Goal: Task Accomplishment & Management: Manage account settings

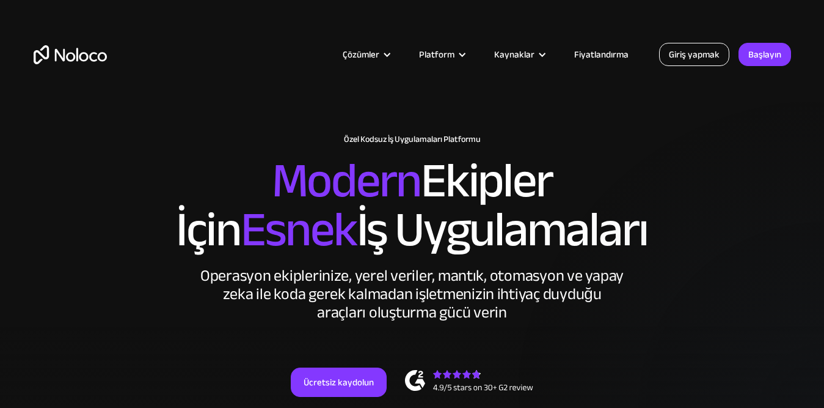
click at [698, 44] on link "Giriş yapmak" at bounding box center [694, 54] width 70 height 23
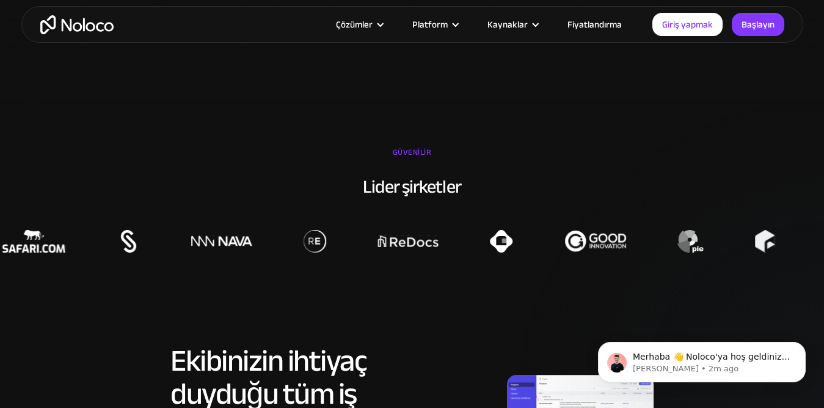
scroll to position [550, 0]
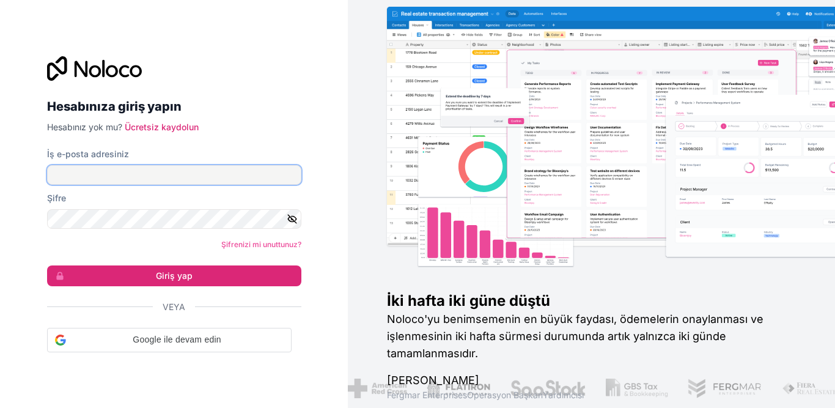
drag, startPoint x: 116, startPoint y: 166, endPoint x: 124, endPoint y: 174, distance: 11.2
click at [116, 166] on input "İş e-posta adresiniz" at bounding box center [174, 175] width 254 height 20
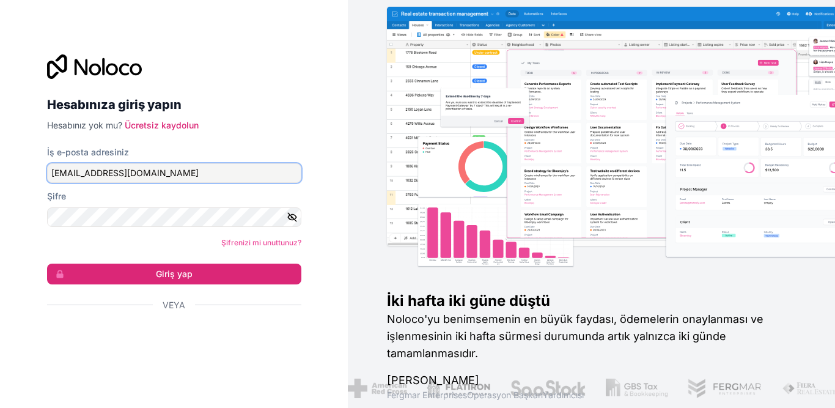
type input "info@yenirotaegitim.com"
click at [294, 218] on icon "button" at bounding box center [292, 216] width 11 height 11
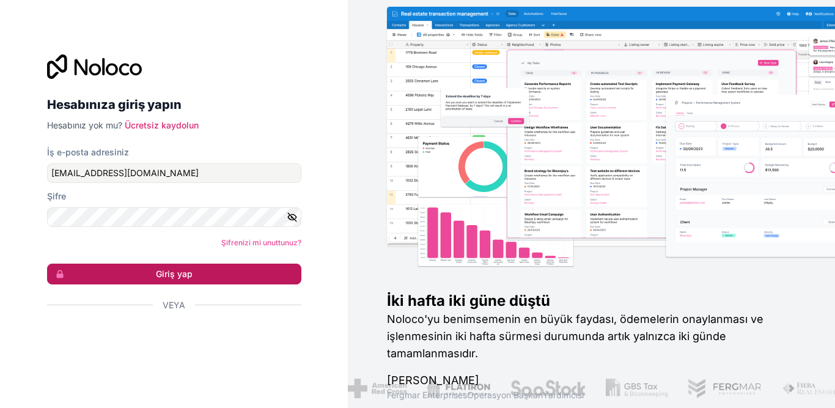
click at [216, 270] on button "Giriş yap" at bounding box center [174, 273] width 254 height 21
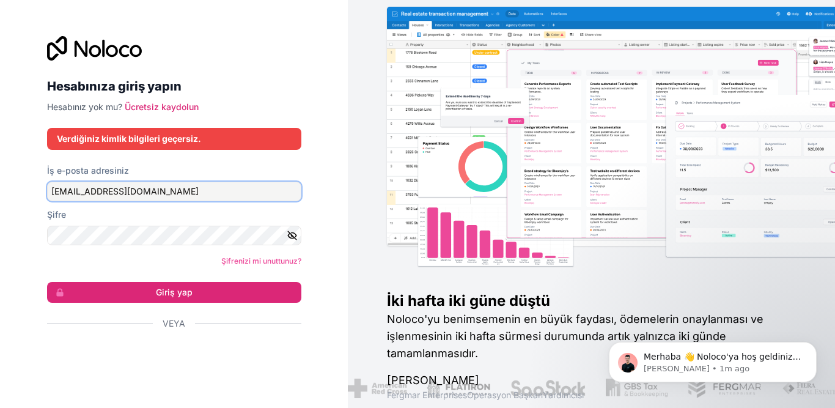
click at [164, 187] on input "info@yenirotaegitim.com" at bounding box center [174, 192] width 254 height 20
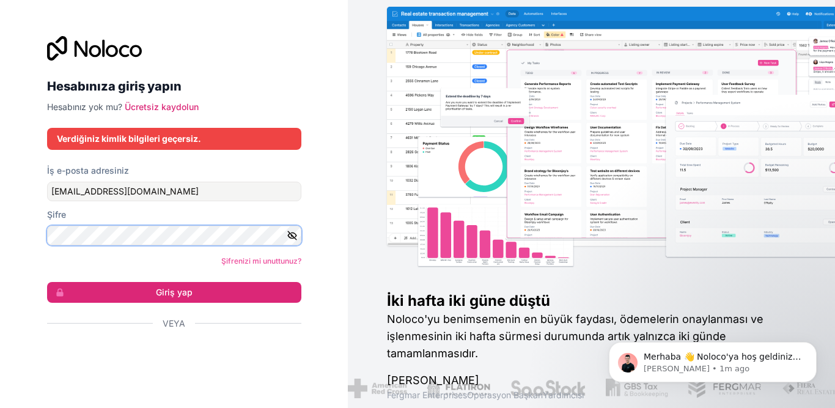
click at [164, 245] on form "İş e-posta adresiniz info@yenirotaegitim.com Şifre Şifrenizi mi unuttunuz? Giri…" at bounding box center [174, 268] width 254 height 208
click at [287, 232] on icon "button" at bounding box center [292, 235] width 11 height 11
click at [294, 235] on icon "button" at bounding box center [292, 235] width 11 height 11
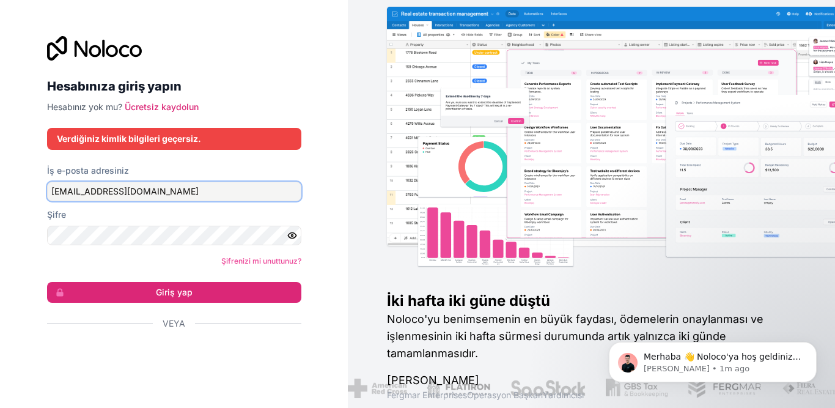
click at [208, 194] on input "info@yenirotaegitim.com" at bounding box center [174, 192] width 254 height 20
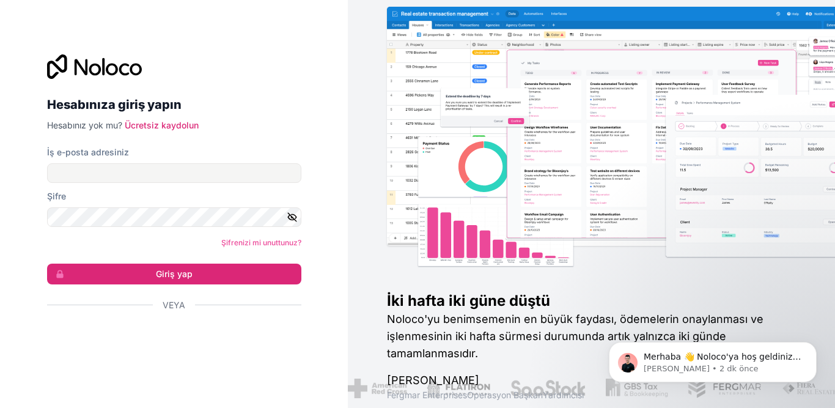
drag, startPoint x: 198, startPoint y: 154, endPoint x: 189, endPoint y: 156, distance: 8.8
click at [194, 154] on div "İş e-posta adresiniz" at bounding box center [174, 152] width 254 height 12
click at [189, 178] on input "İş e-posta adresiniz" at bounding box center [174, 173] width 254 height 20
click at [186, 179] on input "i" at bounding box center [174, 173] width 254 height 20
click at [104, 175] on input "i" at bounding box center [174, 173] width 254 height 20
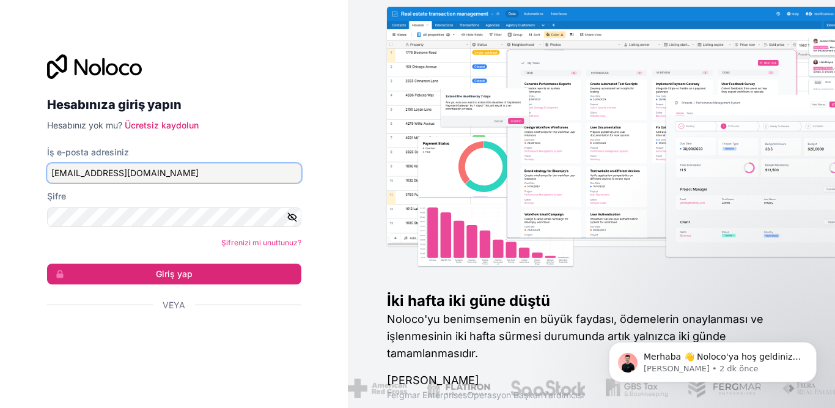
type input "info@yenirotaegitim.com"
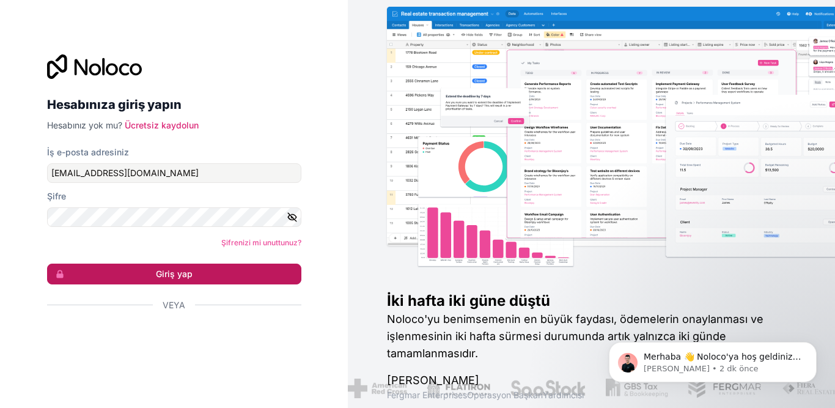
click at [152, 273] on button "Giriş yap" at bounding box center [174, 273] width 254 height 21
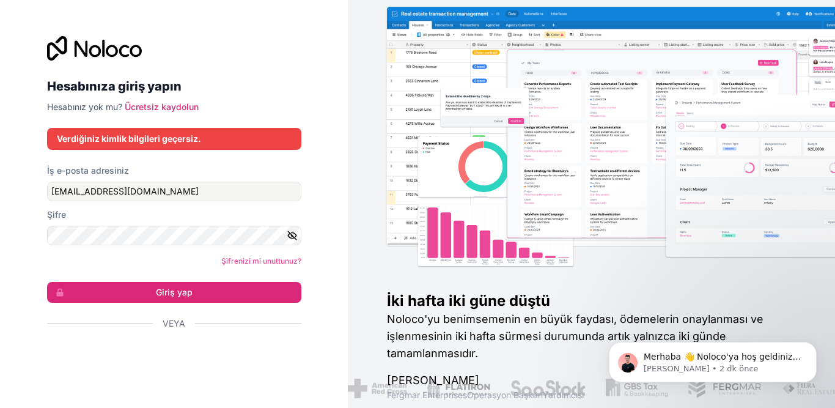
click at [292, 236] on icon "button" at bounding box center [292, 235] width 2 height 2
click at [203, 195] on input "[EMAIL_ADDRESS][DOMAIN_NAME]" at bounding box center [174, 192] width 254 height 20
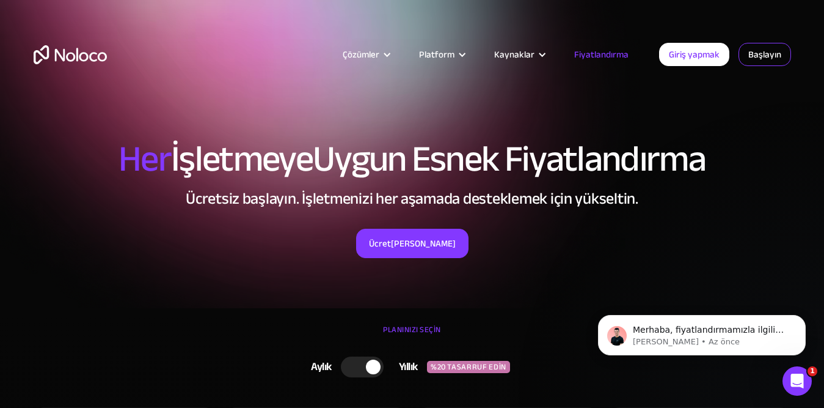
click at [760, 56] on font "Başlayın" at bounding box center [765, 54] width 33 height 17
click at [707, 57] on font "Giriş yapmak" at bounding box center [694, 54] width 51 height 17
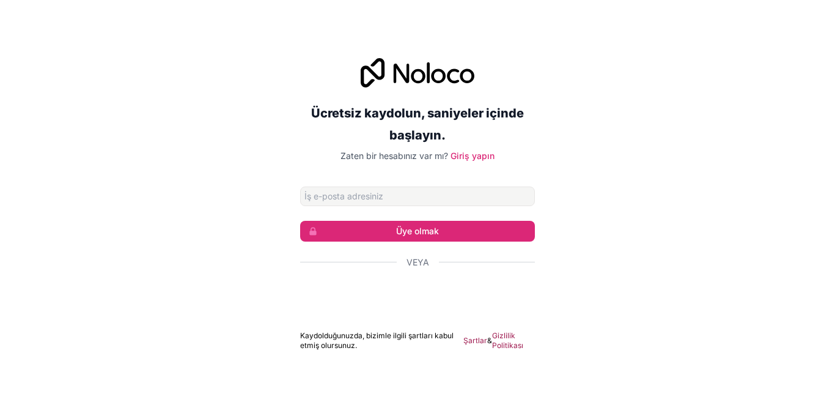
click at [471, 149] on div "Ücretsiz kaydolun, saniyeler içinde başlayın. Zaten bir hesabınız var mı? Giriş…" at bounding box center [417, 110] width 235 height 104
click at [466, 155] on font "Giriş yapın" at bounding box center [472, 155] width 44 height 10
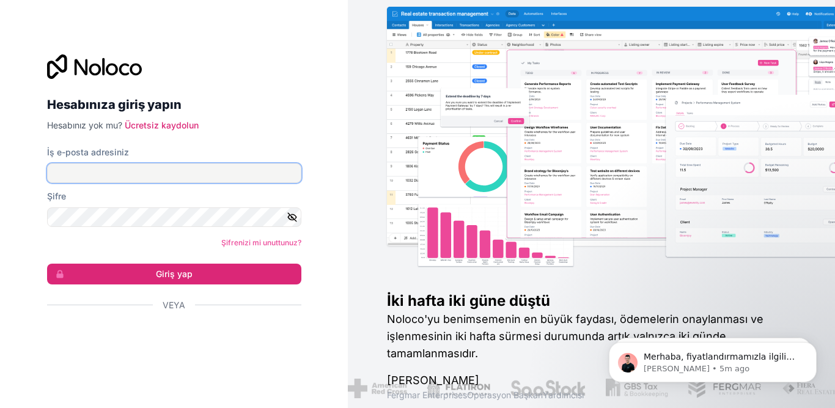
click at [234, 175] on input "İş e-posta adresiniz" at bounding box center [174, 173] width 254 height 20
click at [200, 177] on input "İş e-posta adresiniz" at bounding box center [174, 173] width 254 height 20
type input "[EMAIL_ADDRESS][DOMAIN_NAME]"
click at [266, 249] on form "İş e-posta adresiniz info@yenirotaegitim.com Şifre Şifrenizi mi unuttunuz? Giri…" at bounding box center [174, 250] width 254 height 208
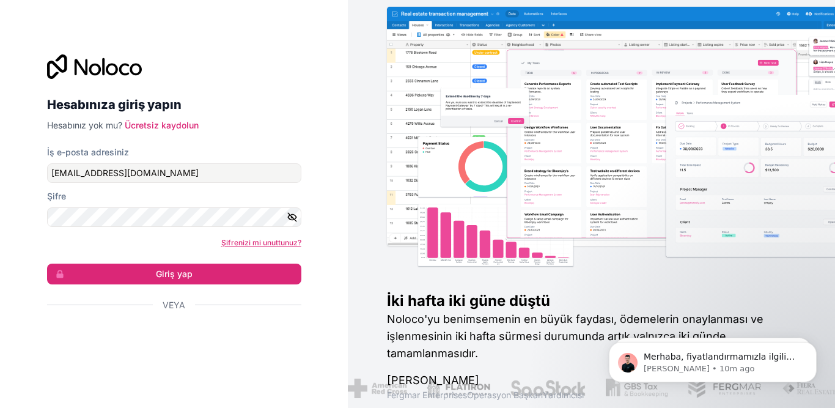
click at [266, 239] on font "Şifrenizi mi unuttunuz?" at bounding box center [261, 242] width 80 height 9
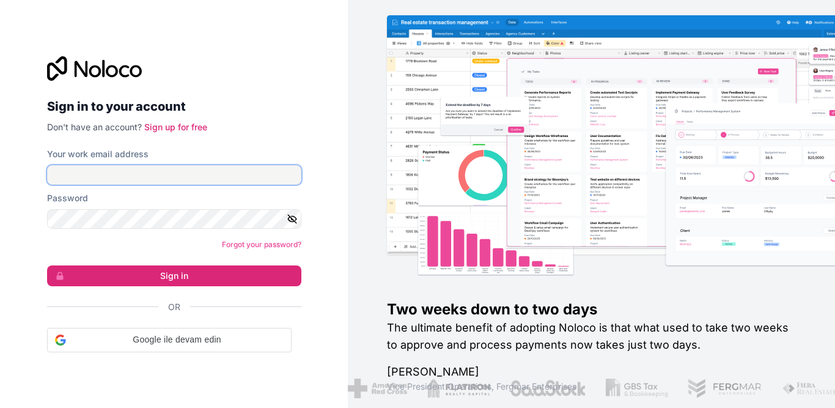
click at [67, 181] on input "Your work email address" at bounding box center [174, 175] width 254 height 20
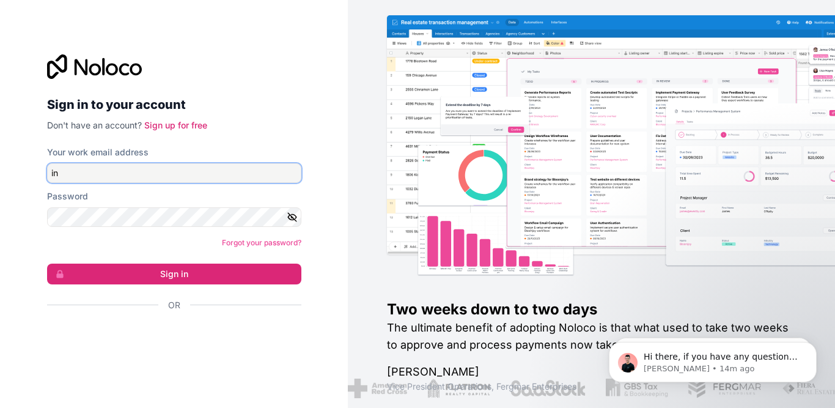
type input "[EMAIL_ADDRESS][DOMAIN_NAME]"
click at [151, 202] on div "Password" at bounding box center [174, 208] width 254 height 37
click at [293, 212] on icon "button" at bounding box center [292, 216] width 11 height 11
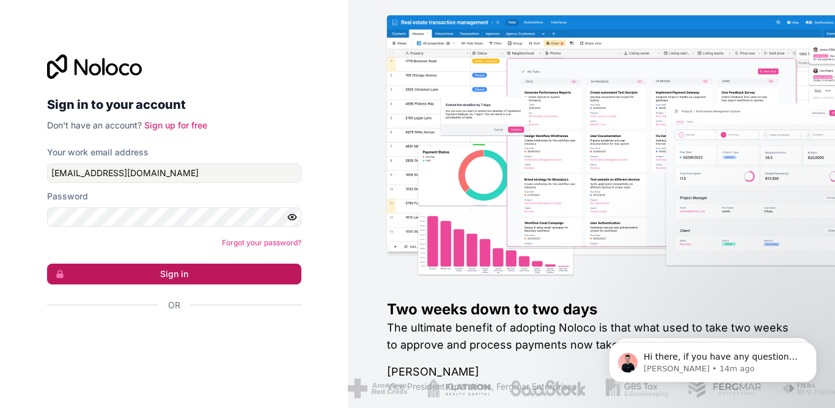
click at [259, 269] on button "Sign in" at bounding box center [174, 273] width 254 height 21
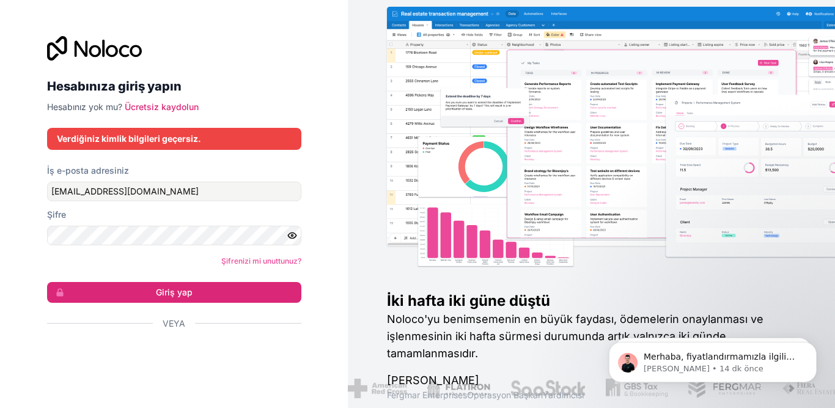
click at [167, 180] on div "İş e-posta adresiniz [EMAIL_ADDRESS][DOMAIN_NAME]" at bounding box center [174, 182] width 254 height 37
click at [177, 192] on input "[EMAIL_ADDRESS][DOMAIN_NAME]" at bounding box center [174, 192] width 254 height 20
drag, startPoint x: 177, startPoint y: 193, endPoint x: 56, endPoint y: 186, distance: 121.2
click at [56, 186] on input "[EMAIL_ADDRESS][DOMAIN_NAME]" at bounding box center [174, 192] width 254 height 20
type input "[EMAIL_ADDRESS][DOMAIN_NAME]"
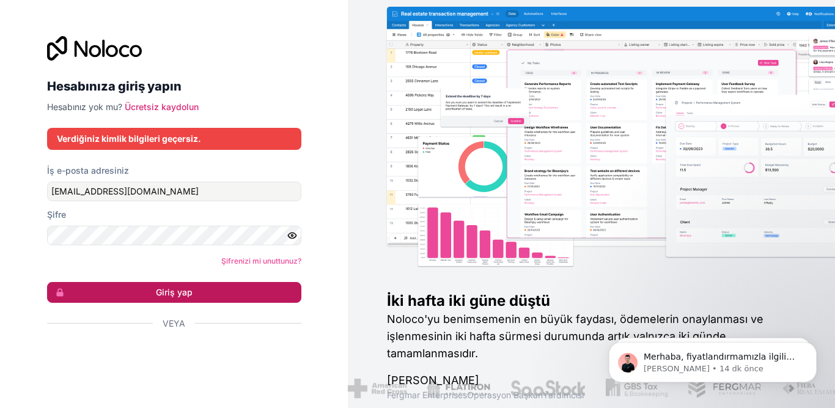
click at [158, 293] on font "Giriş yap" at bounding box center [174, 292] width 37 height 10
